Goal: Navigation & Orientation: Understand site structure

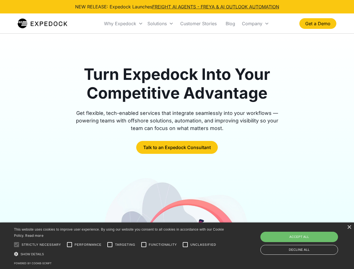
click at [124, 24] on div "Why Expedock" at bounding box center [120, 24] width 32 height 6
click at [161, 24] on div "Solutions" at bounding box center [157, 24] width 19 height 6
click at [256, 24] on div "Company" at bounding box center [252, 24] width 20 height 6
click at [17, 245] on div at bounding box center [16, 244] width 11 height 11
click at [70, 245] on input "Performance" at bounding box center [69, 244] width 11 height 11
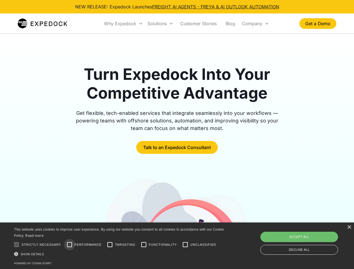
checkbox input "true"
click at [110, 245] on input "Targeting" at bounding box center [109, 244] width 11 height 11
checkbox input "true"
click at [144, 245] on input "Functionality" at bounding box center [143, 244] width 11 height 11
checkbox input "true"
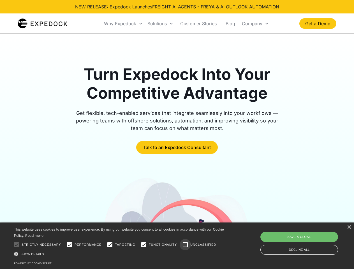
click at [186, 245] on input "Unclassified" at bounding box center [185, 244] width 11 height 11
checkbox input "true"
click at [120, 254] on div "Show details Hide details" at bounding box center [120, 254] width 212 height 6
